Goal: Information Seeking & Learning: Learn about a topic

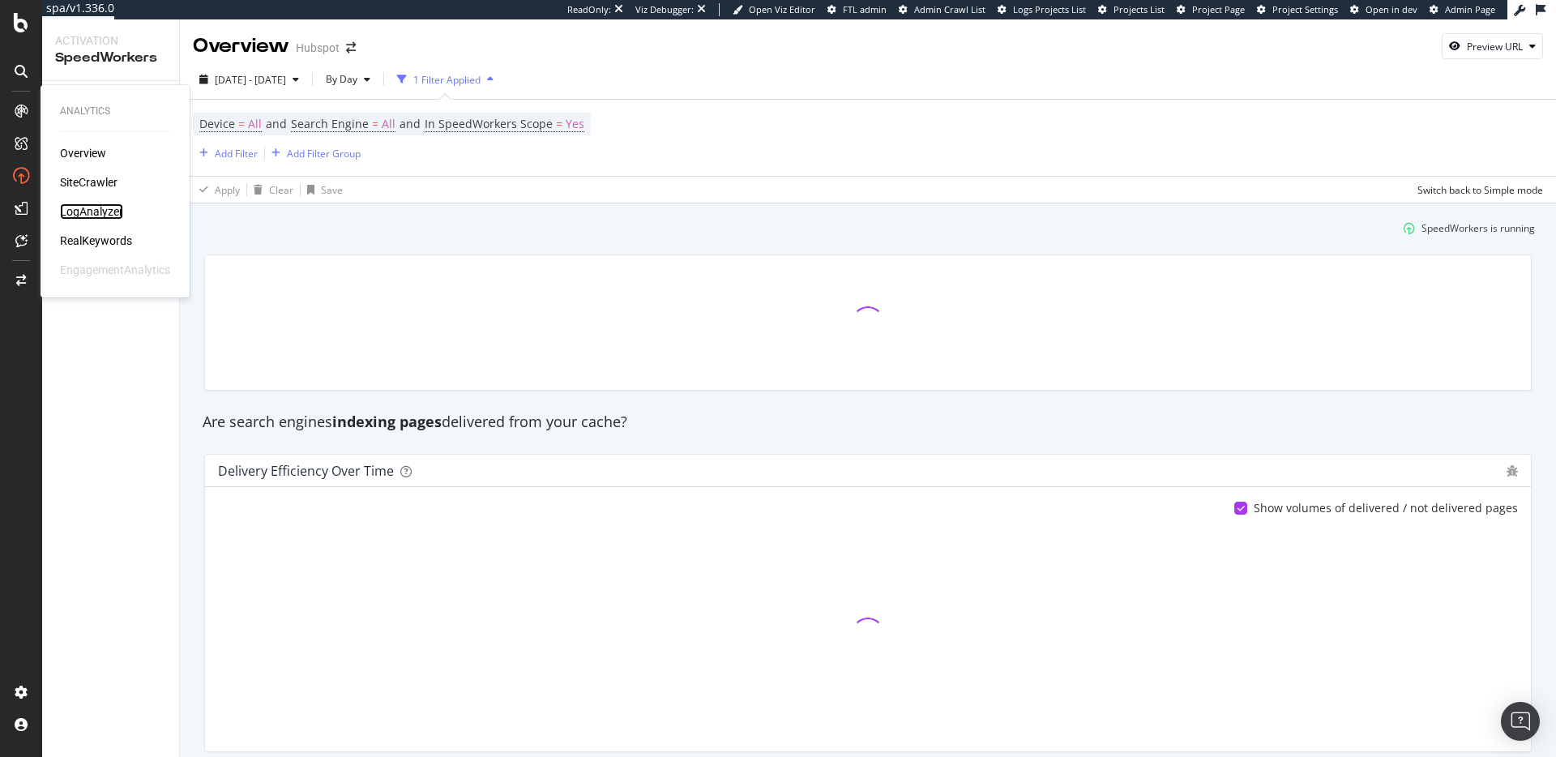
click at [103, 209] on div "LogAnalyzer" at bounding box center [91, 211] width 63 height 16
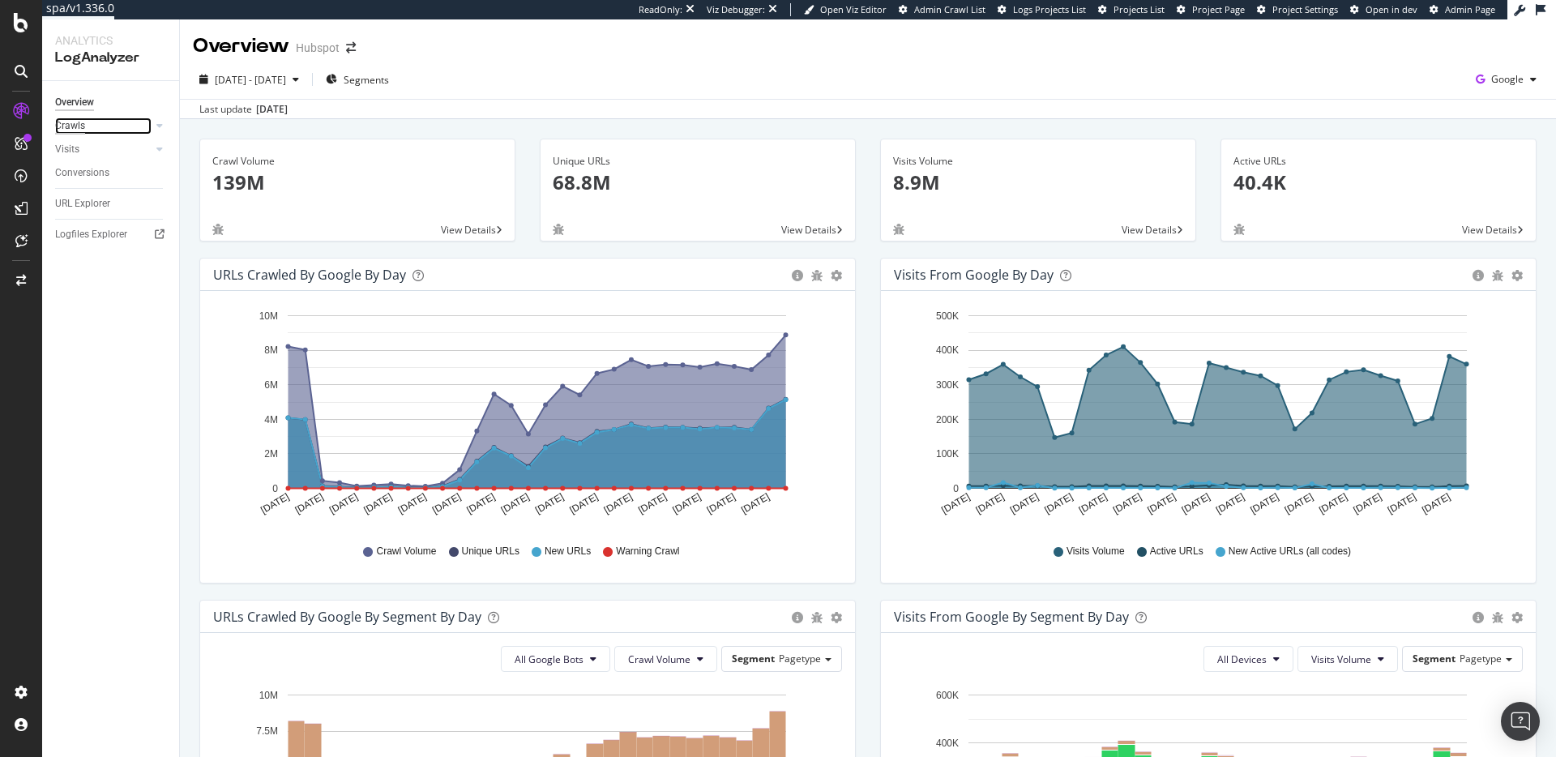
click at [63, 127] on div "Crawls" at bounding box center [70, 126] width 30 height 17
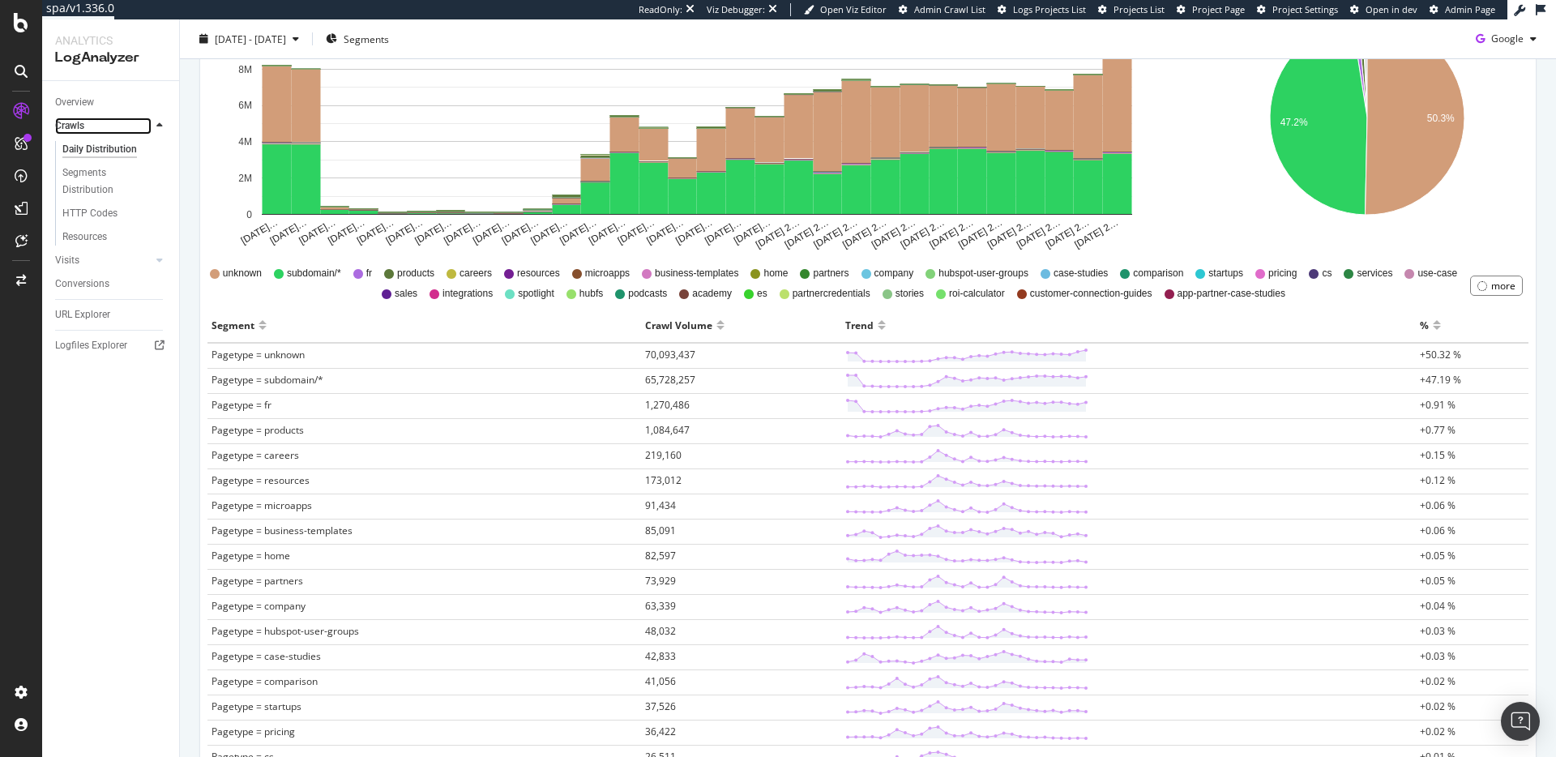
scroll to position [22, 0]
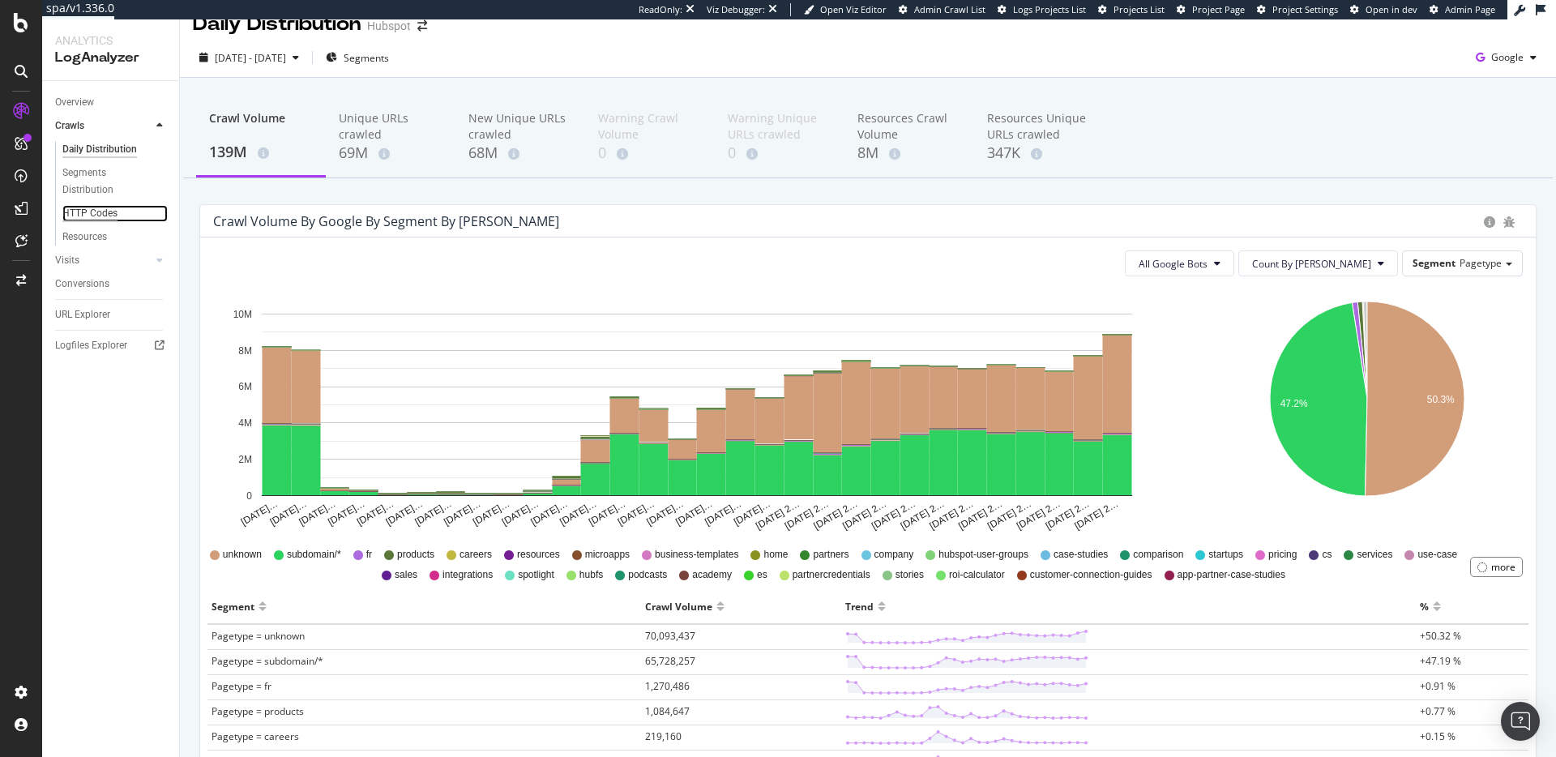
click at [98, 211] on div "HTTP Codes" at bounding box center [89, 213] width 55 height 17
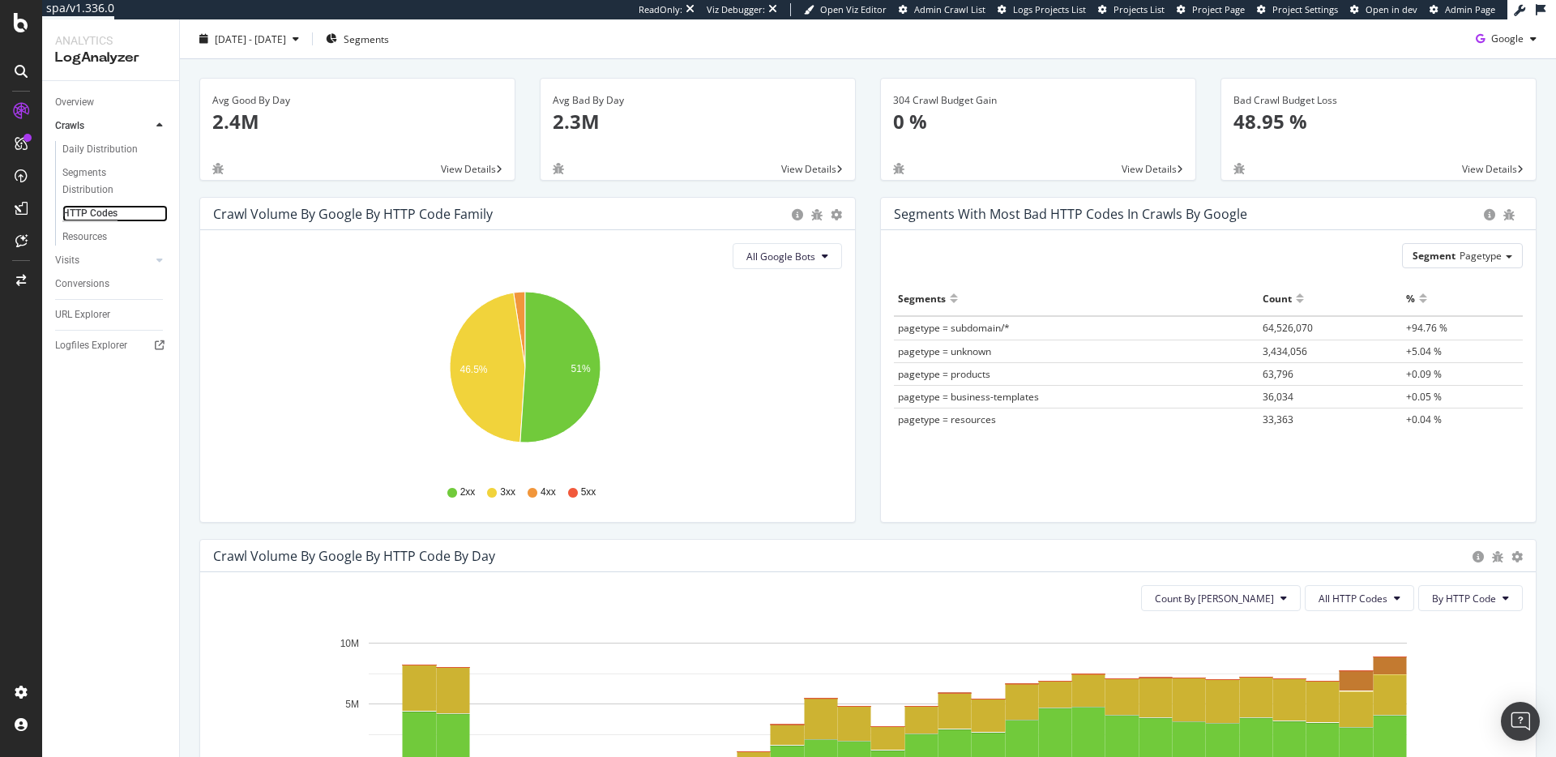
scroll to position [323, 0]
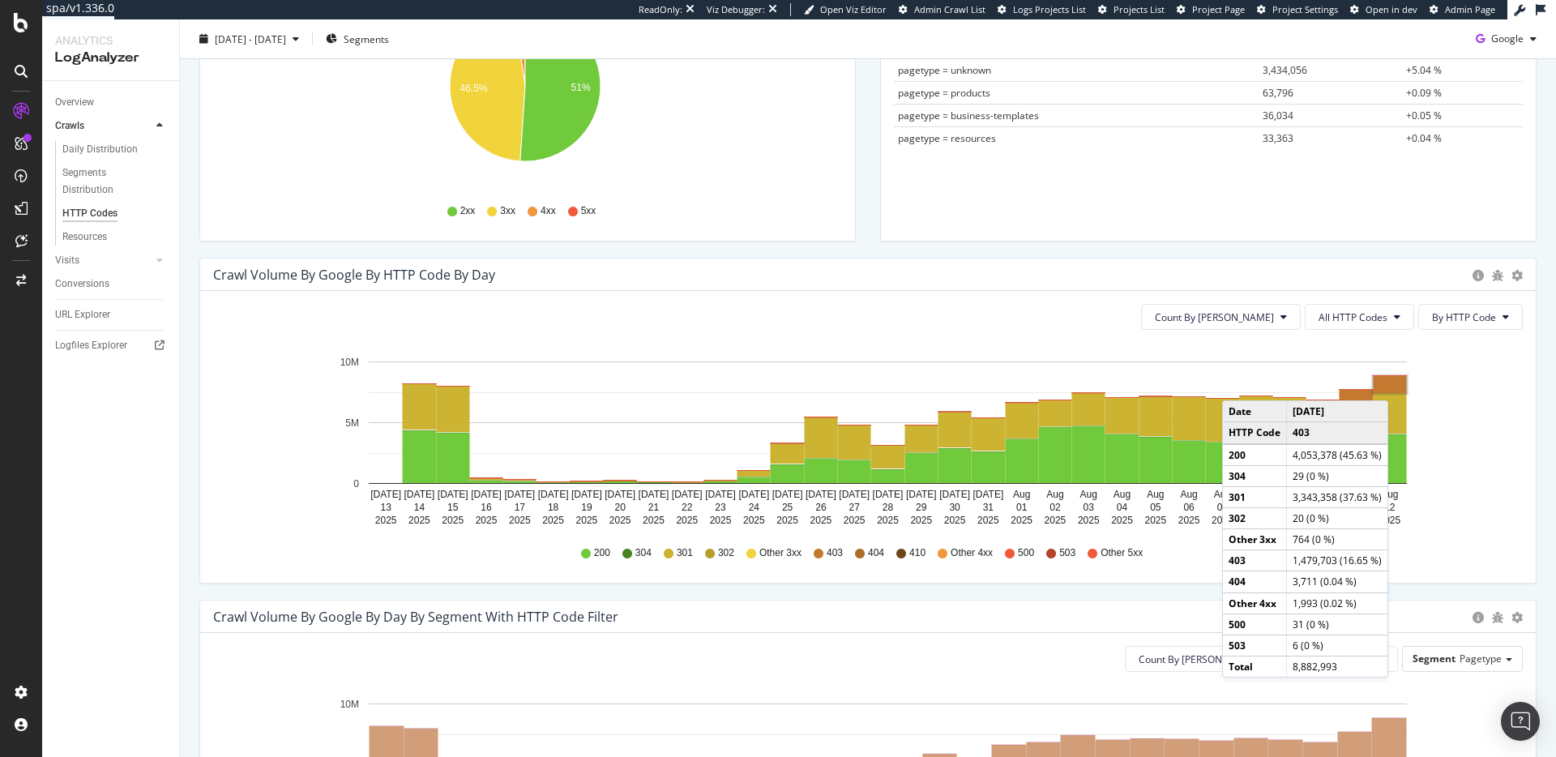
click at [1393, 384] on rect "A chart." at bounding box center [1390, 384] width 33 height 17
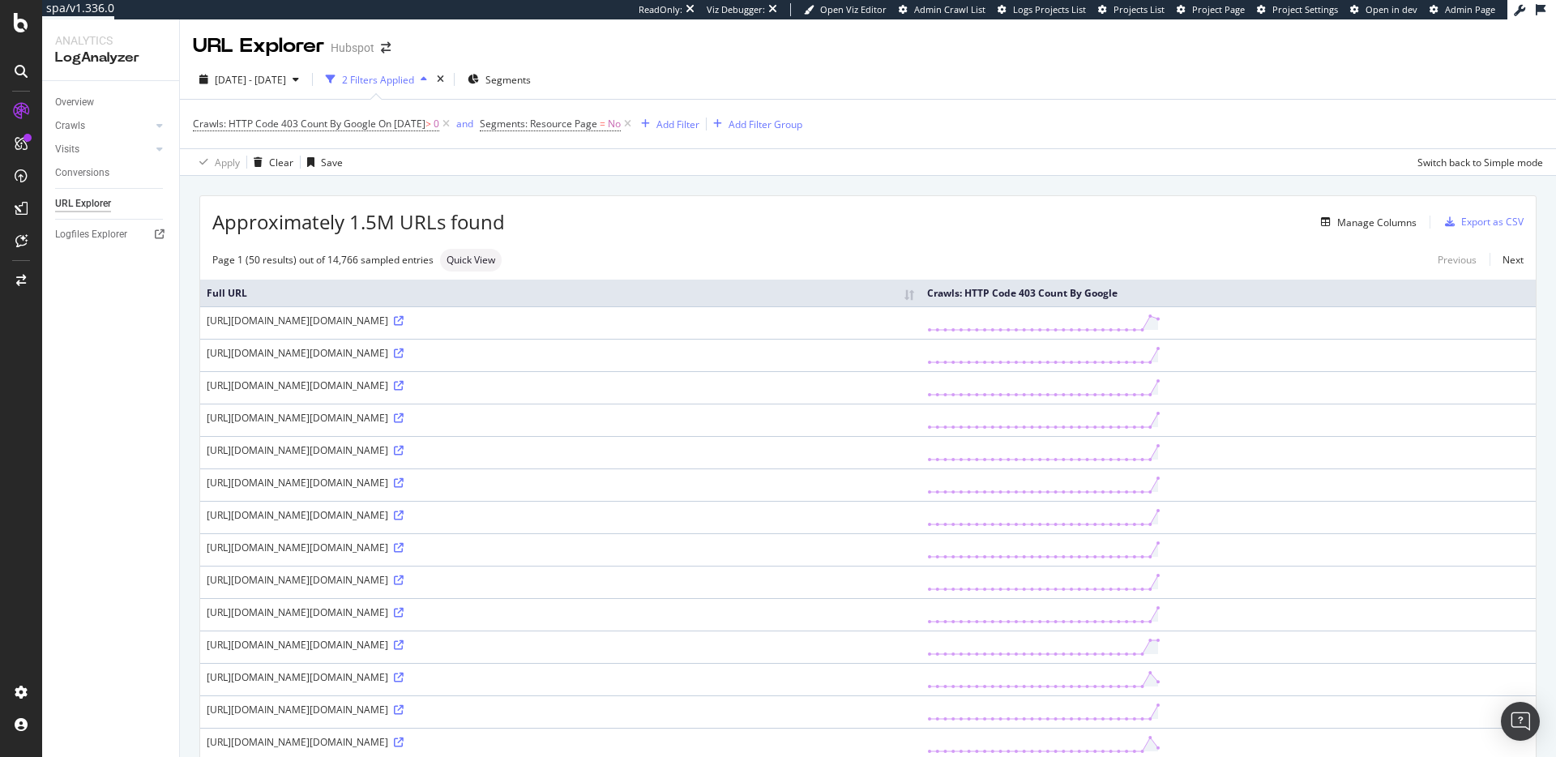
click at [825, 235] on div "Approximately 1.5M URLs found Manage Columns Export as CSV" at bounding box center [868, 216] width 1336 height 40
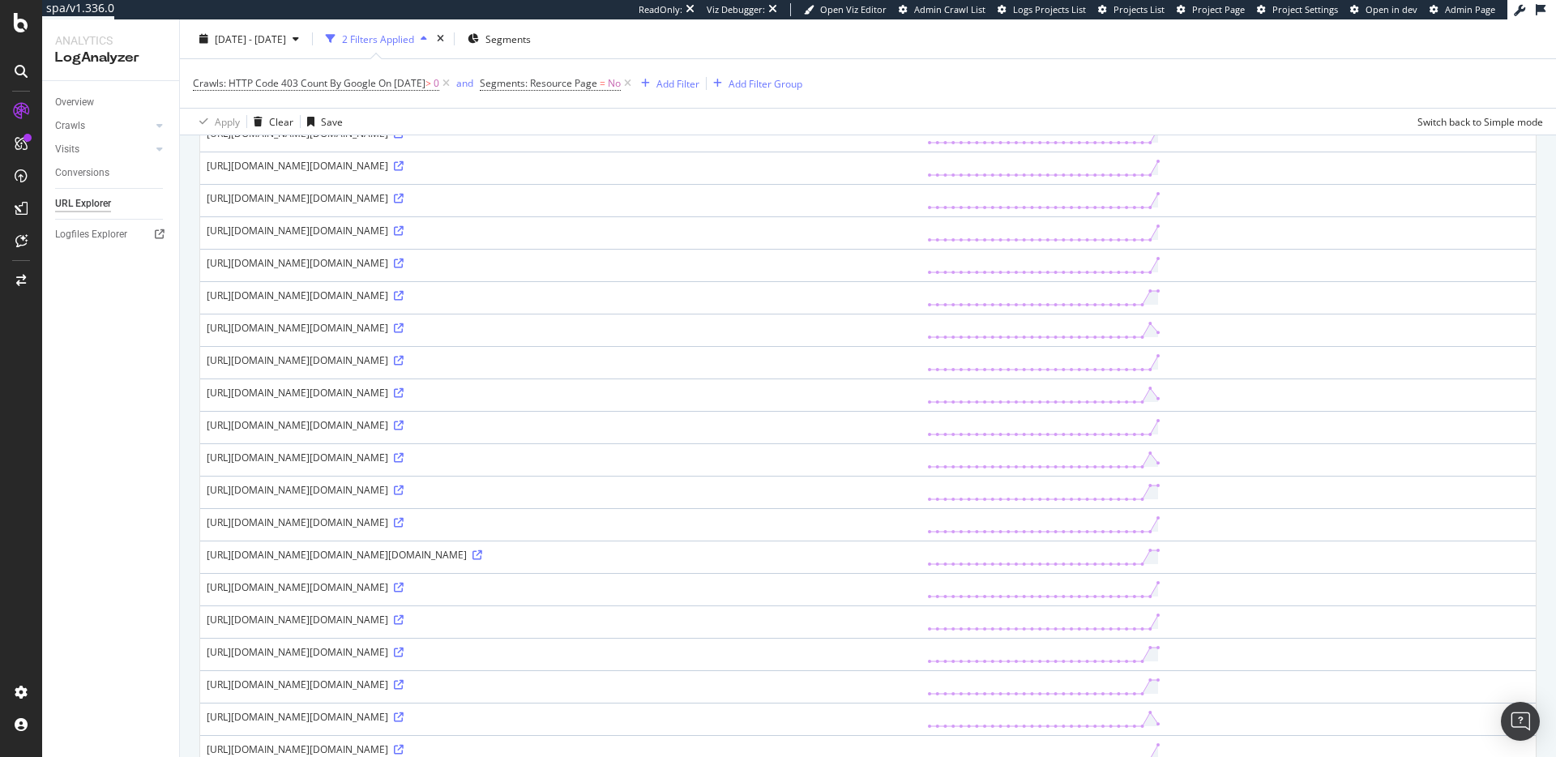
scroll to position [612, 0]
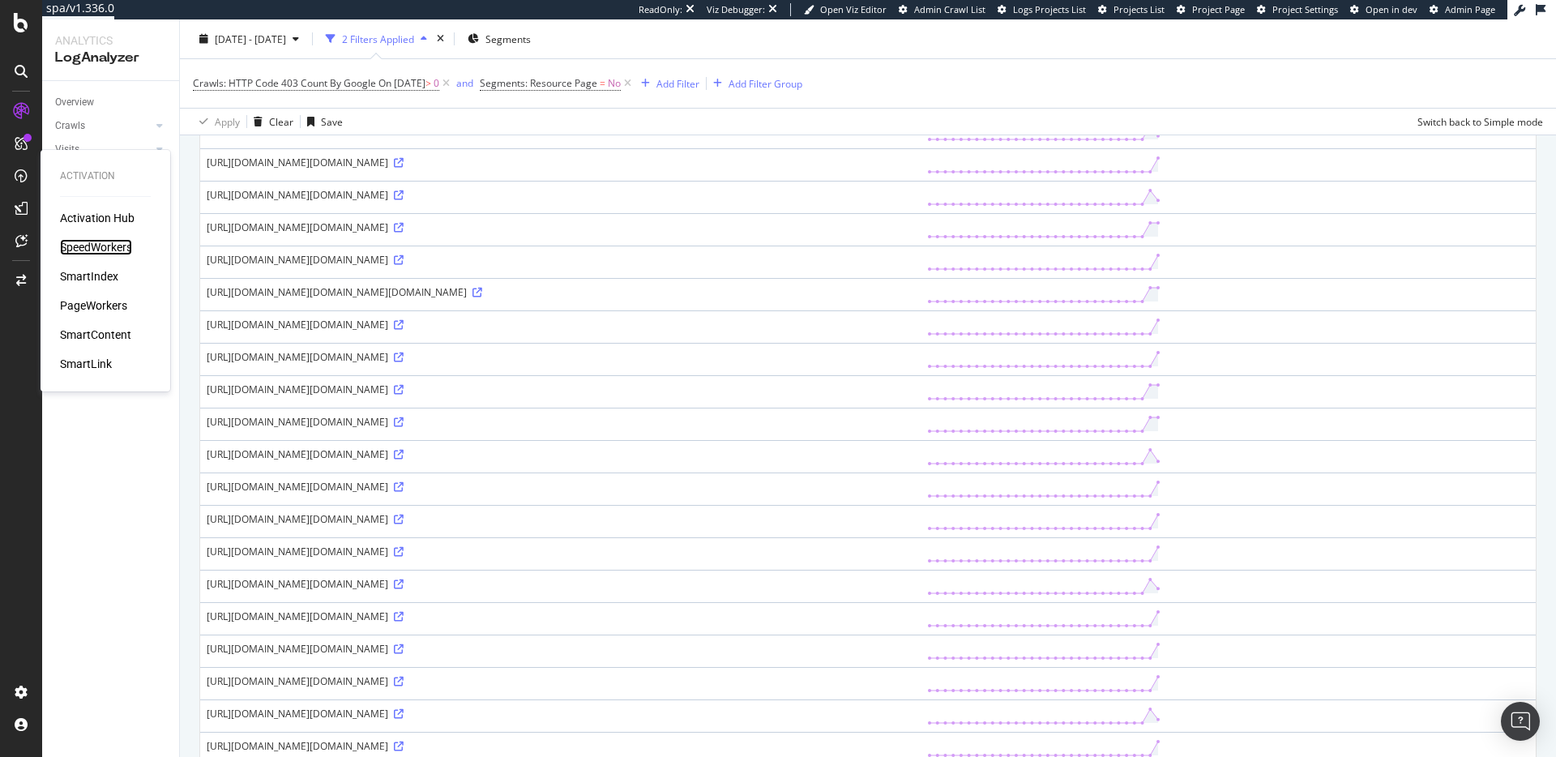
click at [103, 248] on div "SpeedWorkers" at bounding box center [96, 247] width 72 height 16
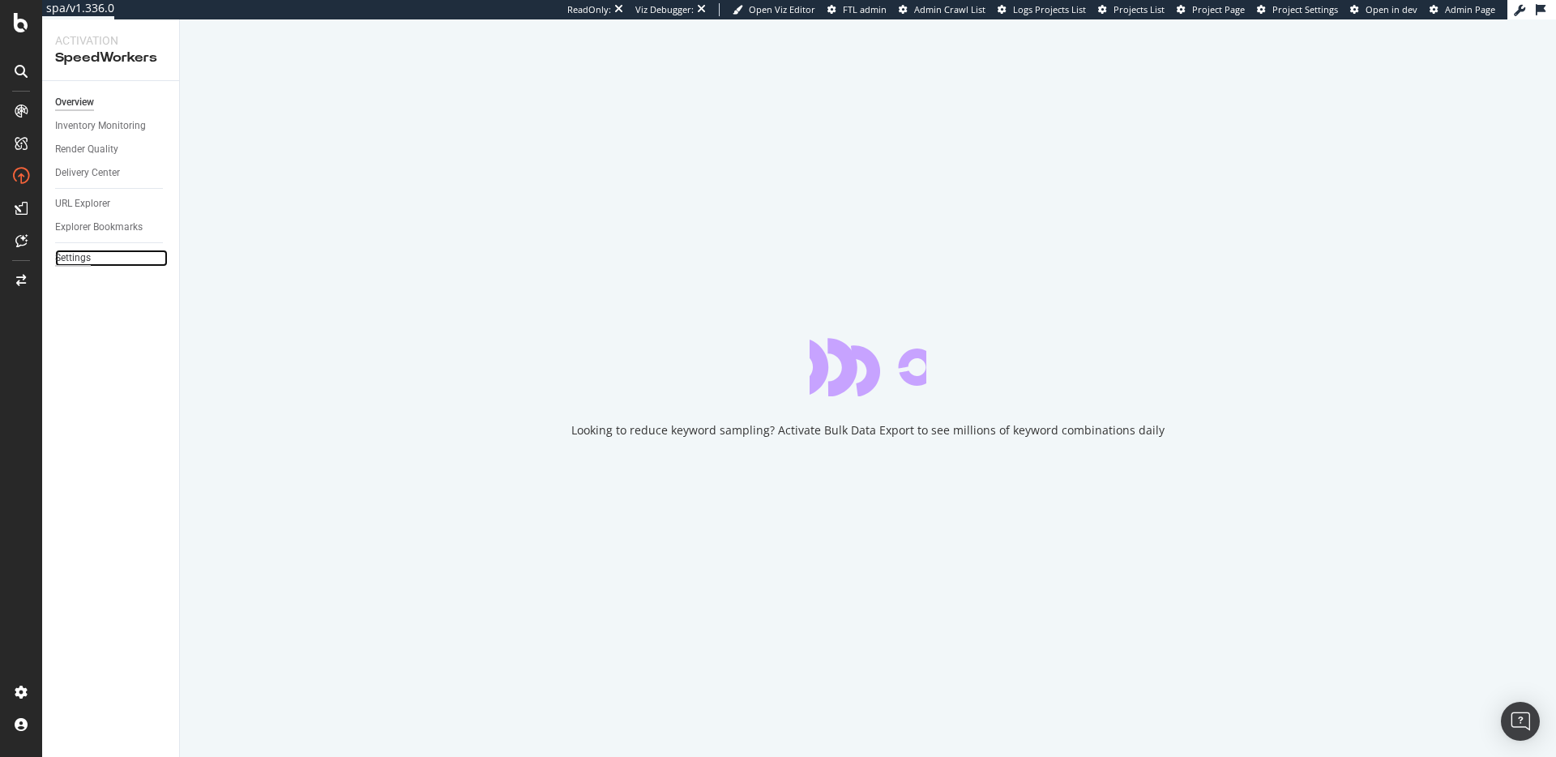
click at [83, 258] on div "Settings" at bounding box center [73, 258] width 36 height 17
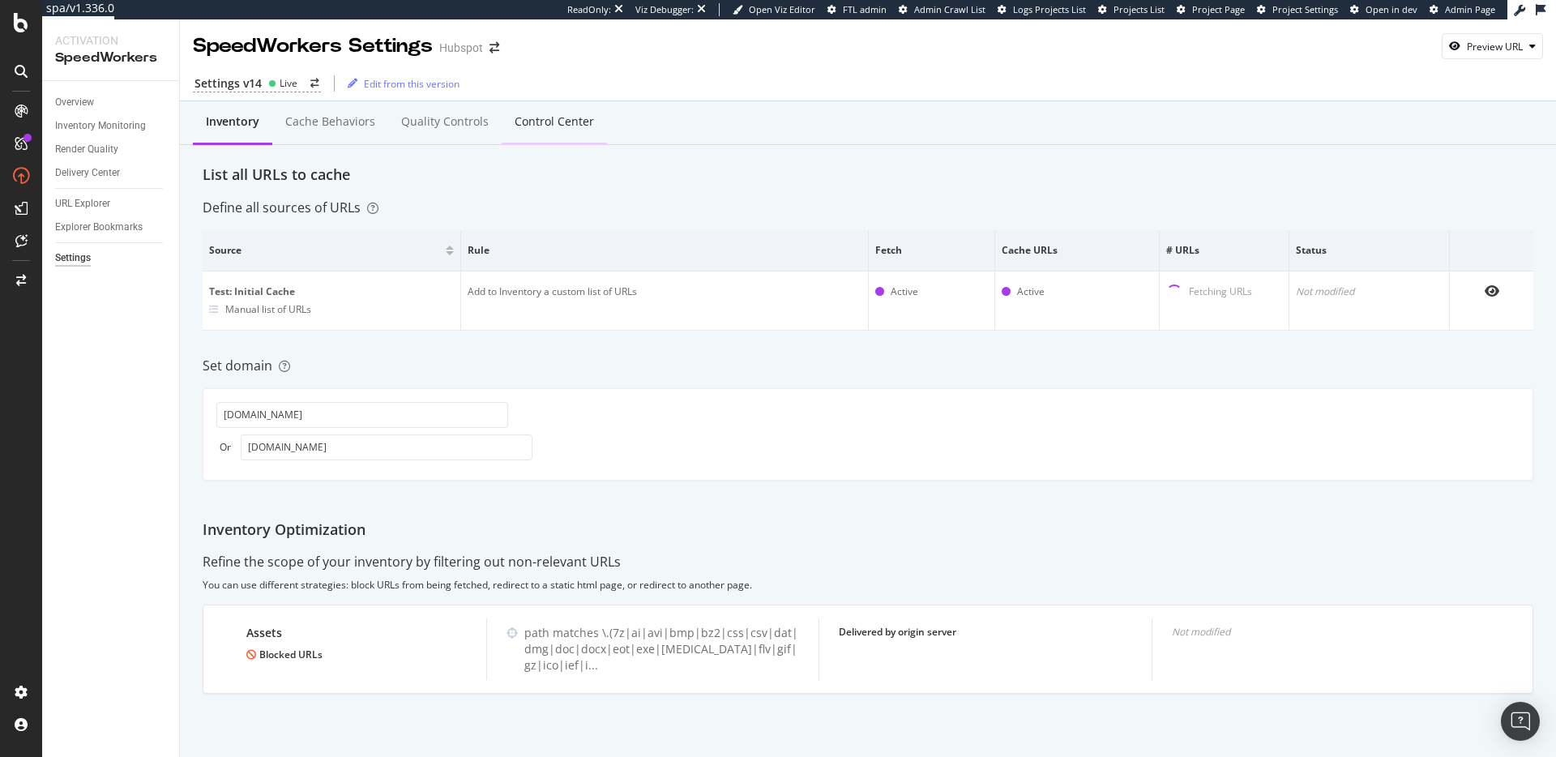
click at [560, 126] on div "Control Center" at bounding box center [554, 121] width 79 height 16
